Goal: Task Accomplishment & Management: Use online tool/utility

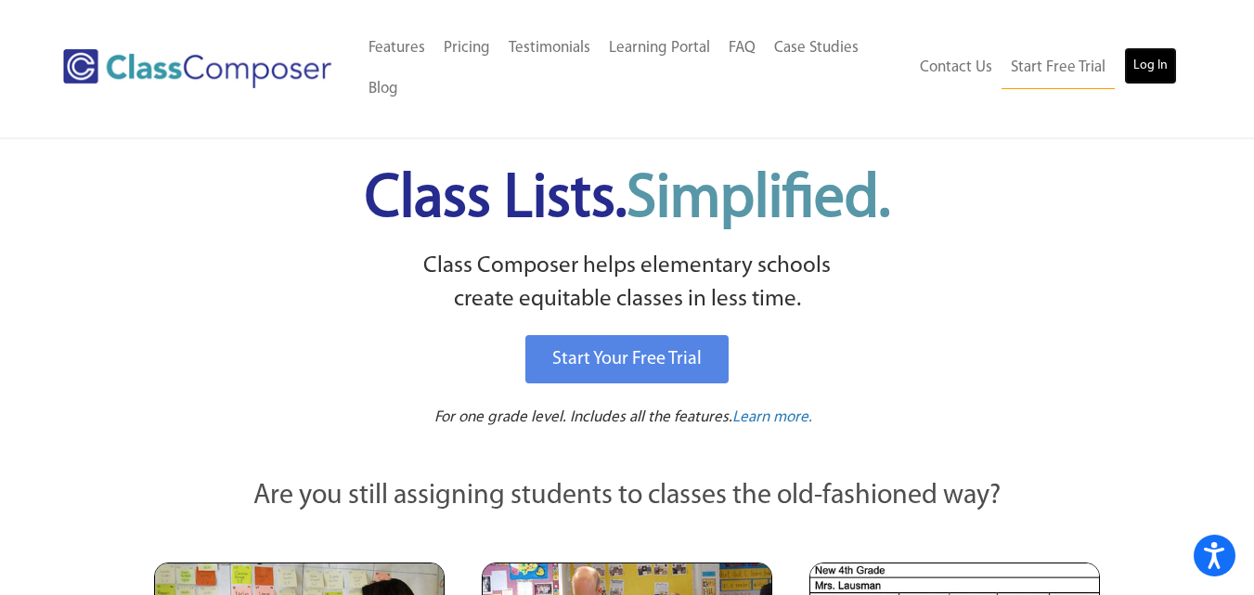
click at [1153, 62] on link "Log In" at bounding box center [1150, 65] width 53 height 37
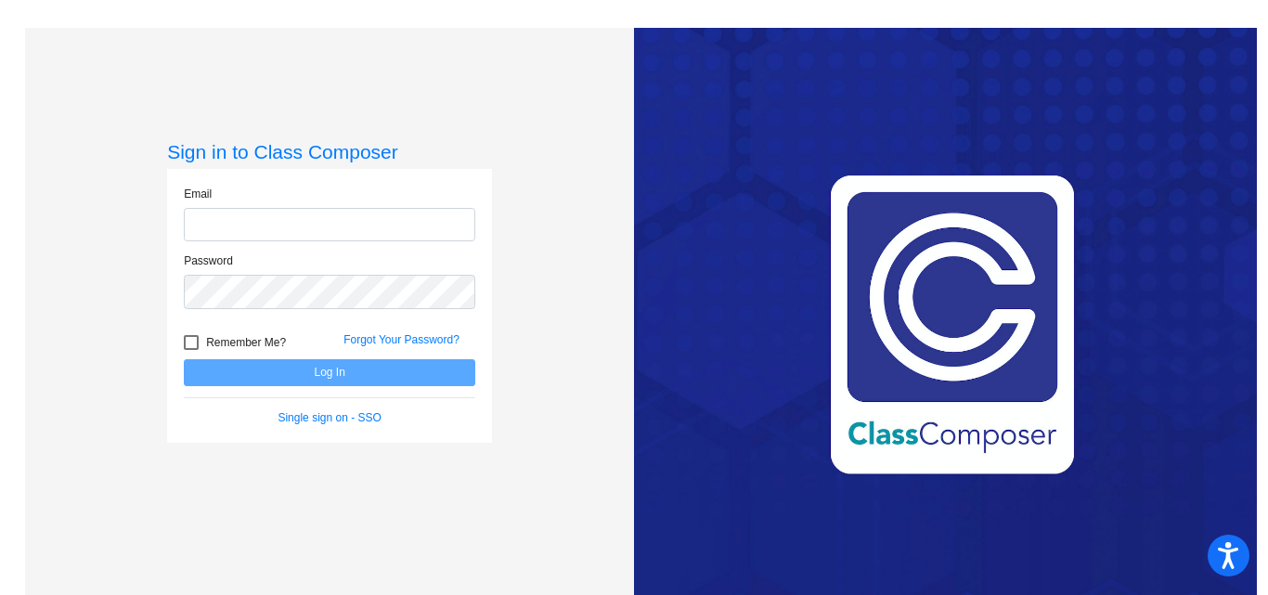
type input "humphriesr@monroe.wednet.edu"
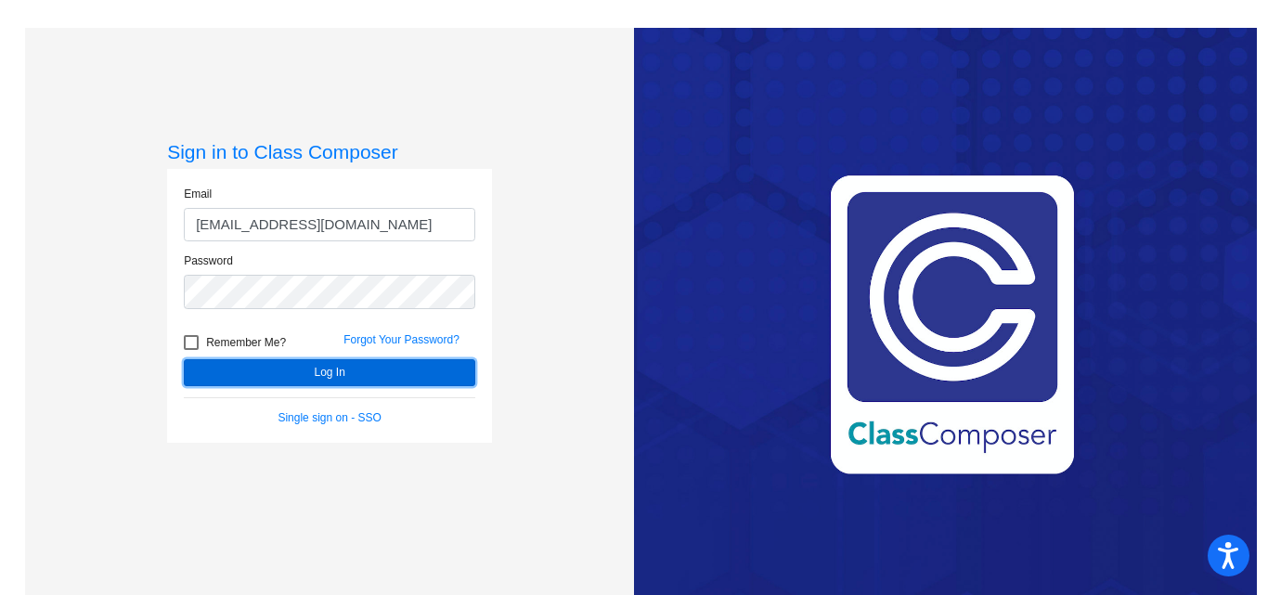
click at [323, 374] on button "Log In" at bounding box center [329, 372] width 291 height 27
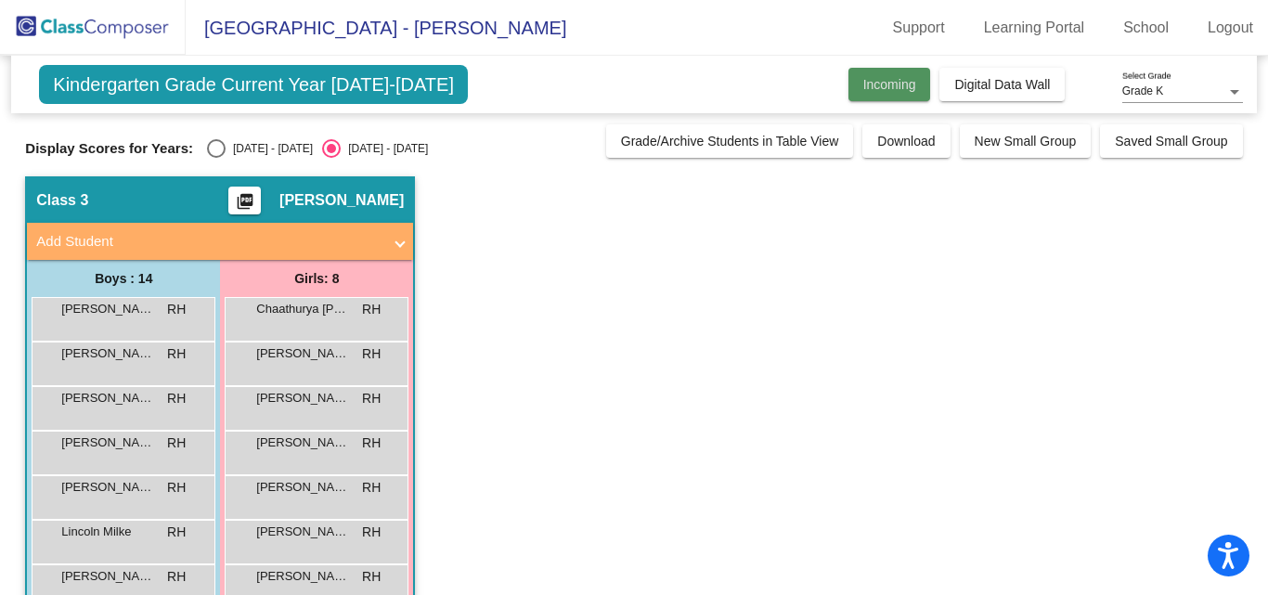
click at [884, 86] on span "Incoming" at bounding box center [889, 84] width 53 height 15
